Goal: Book appointment/travel/reservation

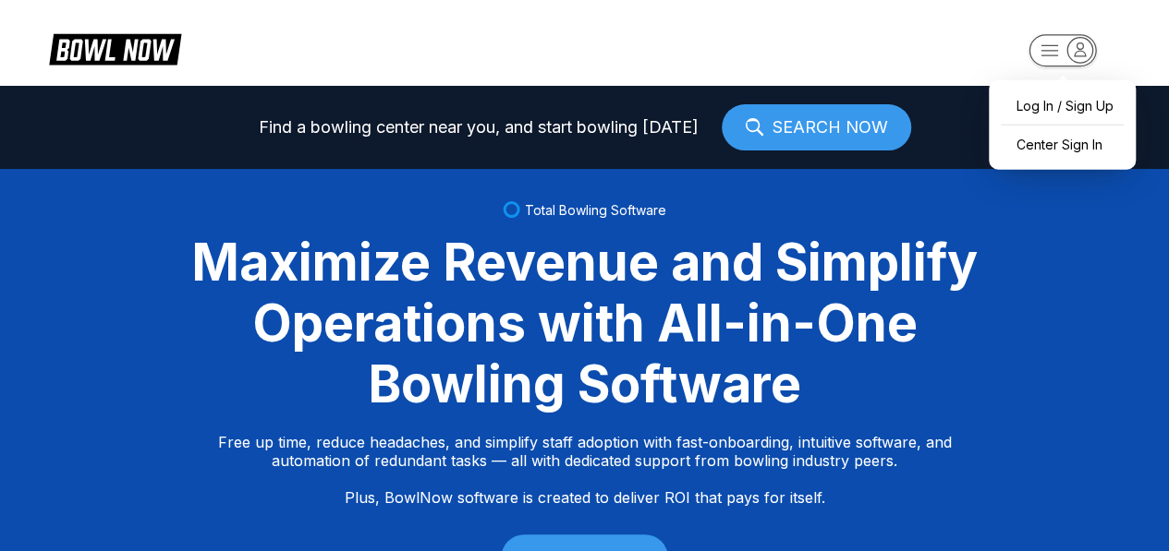
click at [1079, 47] on icon "button" at bounding box center [1079, 49] width 25 height 25
click at [1043, 134] on div "Center Sign In" at bounding box center [1062, 144] width 128 height 32
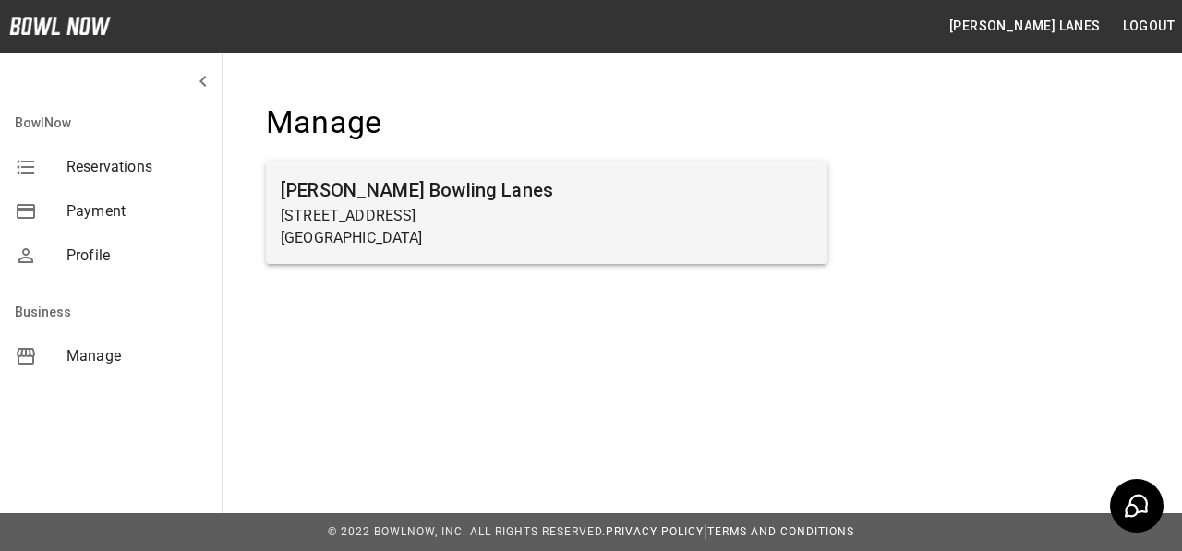
click at [337, 191] on h6 "[PERSON_NAME] Bowling Lanes" at bounding box center [547, 191] width 532 height 30
